Goal: Task Accomplishment & Management: Manage account settings

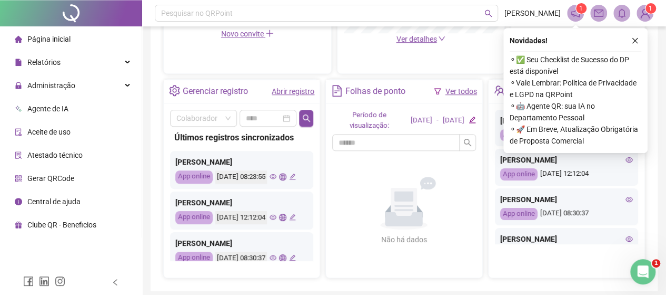
scroll to position [358, 0]
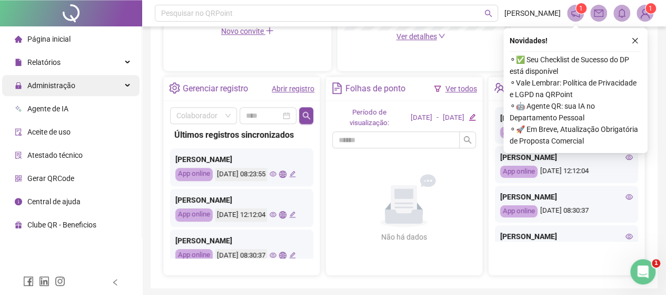
click at [68, 84] on span "Administração" at bounding box center [51, 85] width 48 height 8
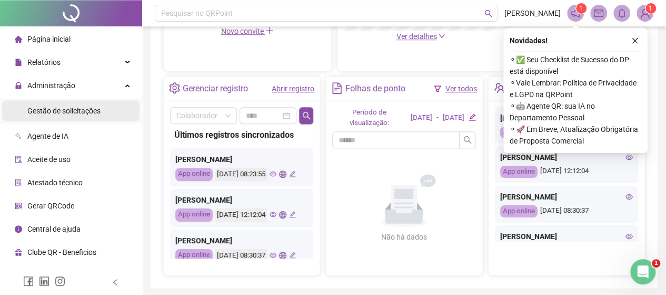
click at [72, 109] on span "Gestão de solicitações" at bounding box center [63, 110] width 73 height 8
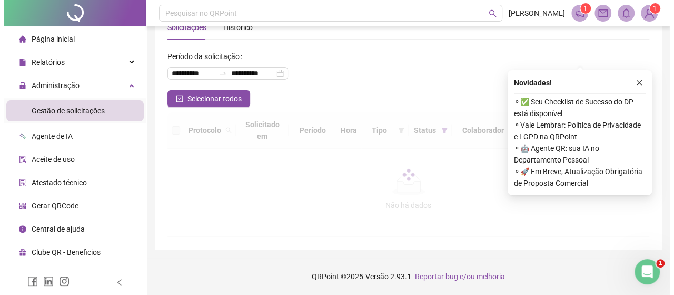
scroll to position [40, 0]
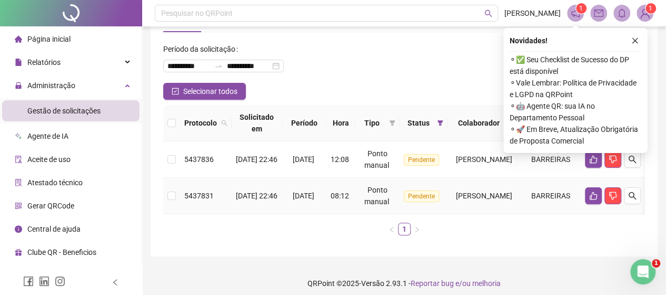
click at [587, 196] on td at bounding box center [613, 196] width 64 height 36
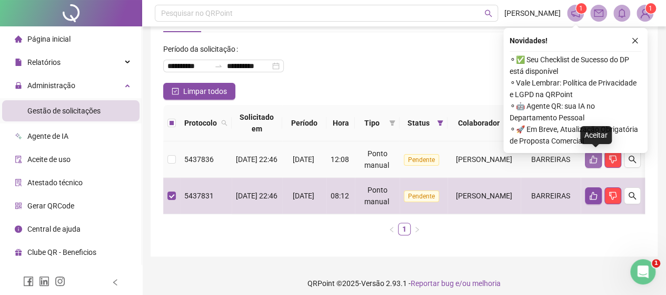
click at [595, 154] on button "button" at bounding box center [593, 159] width 17 height 17
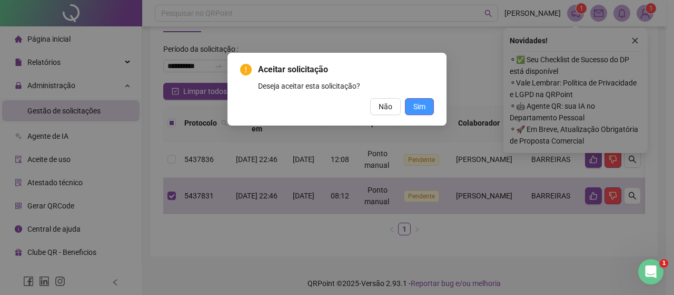
click at [416, 108] on span "Sim" at bounding box center [420, 107] width 12 height 12
click at [419, 110] on span "Sim" at bounding box center [420, 107] width 12 height 12
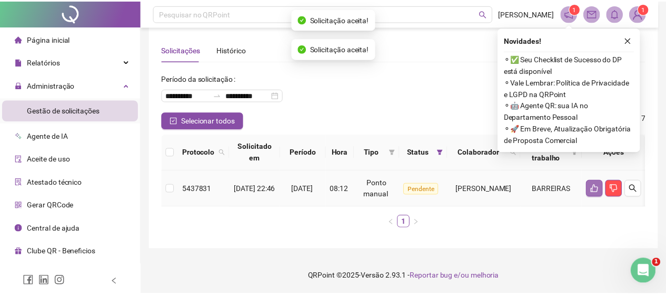
scroll to position [9, 0]
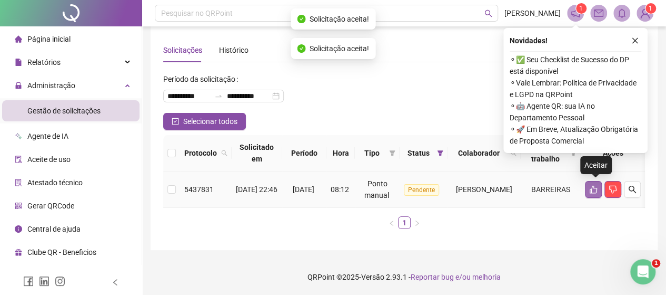
click at [592, 188] on icon "like" at bounding box center [594, 189] width 8 height 8
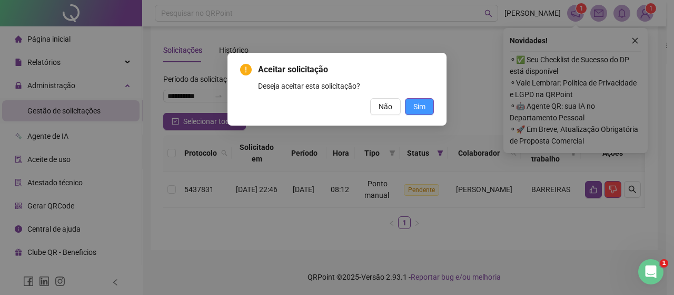
click at [420, 105] on span "Sim" at bounding box center [420, 107] width 12 height 12
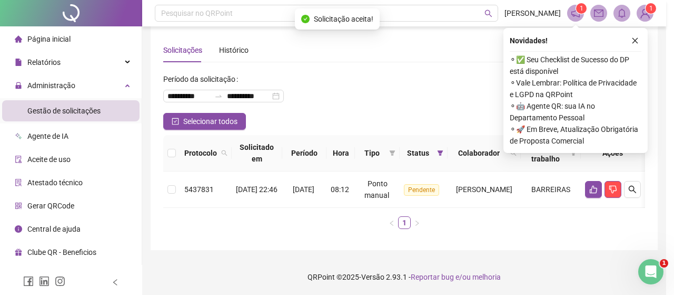
click at [596, 192] on div "Aceitar solicitação Deseja aceitar esta solicitação? Não Sim" at bounding box center [337, 147] width 674 height 295
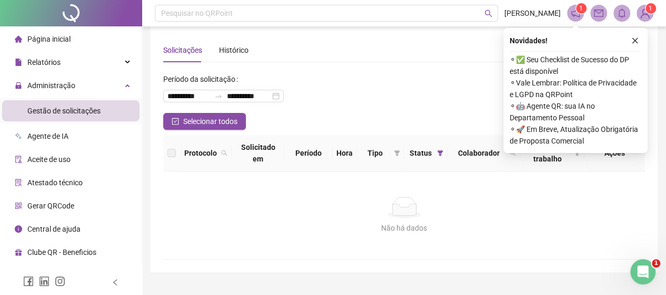
click at [78, 38] on li "Página inicial" at bounding box center [71, 38] width 138 height 21
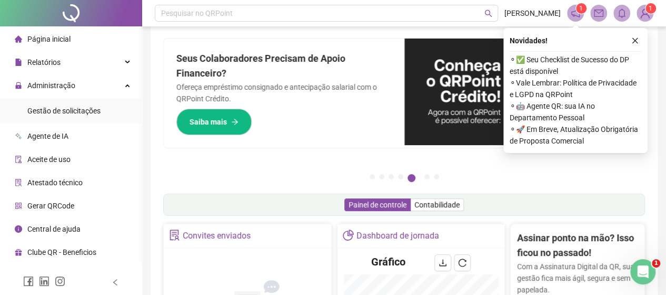
click at [76, 39] on li "Página inicial" at bounding box center [71, 38] width 138 height 21
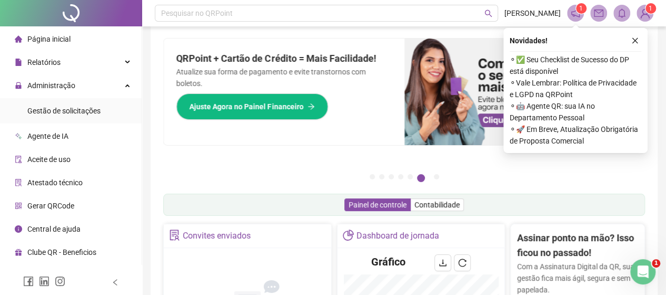
click at [573, 14] on icon "notification" at bounding box center [576, 13] width 8 height 8
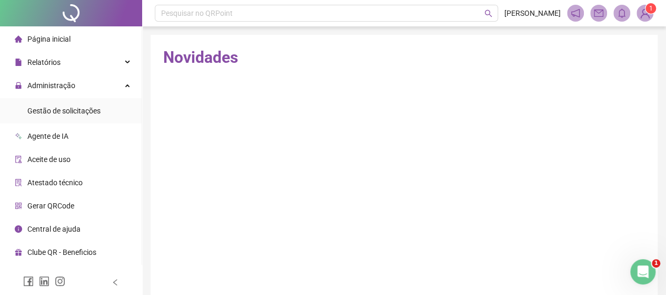
click at [35, 38] on span "Página inicial" at bounding box center [48, 39] width 43 height 8
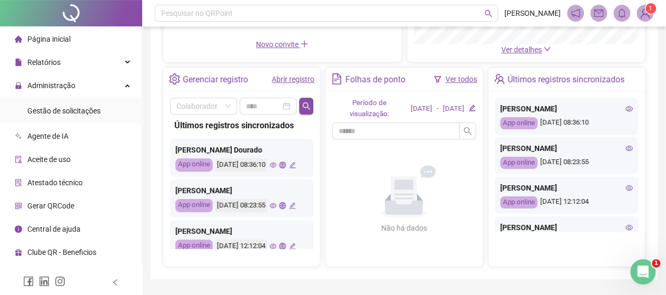
scroll to position [211, 0]
